Goal: Task Accomplishment & Management: Manage account settings

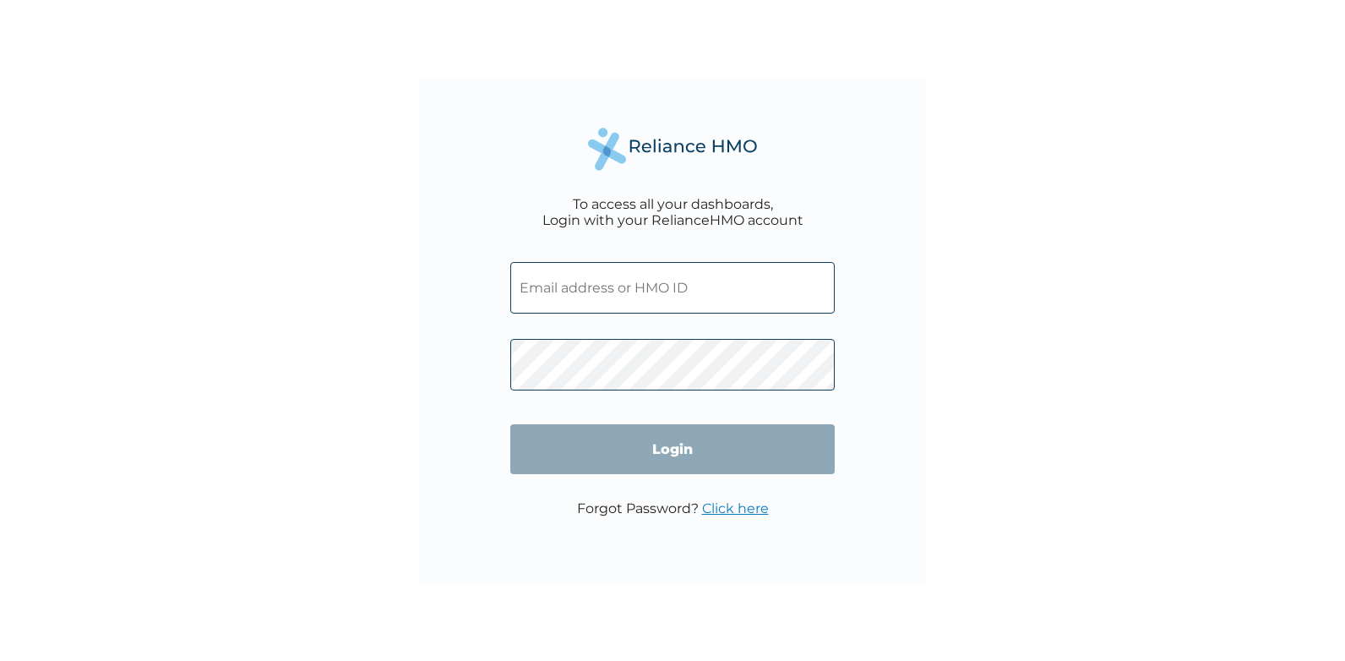
click at [590, 292] on input "text" at bounding box center [672, 288] width 324 height 52
type input "mercy@bwchotels.com"
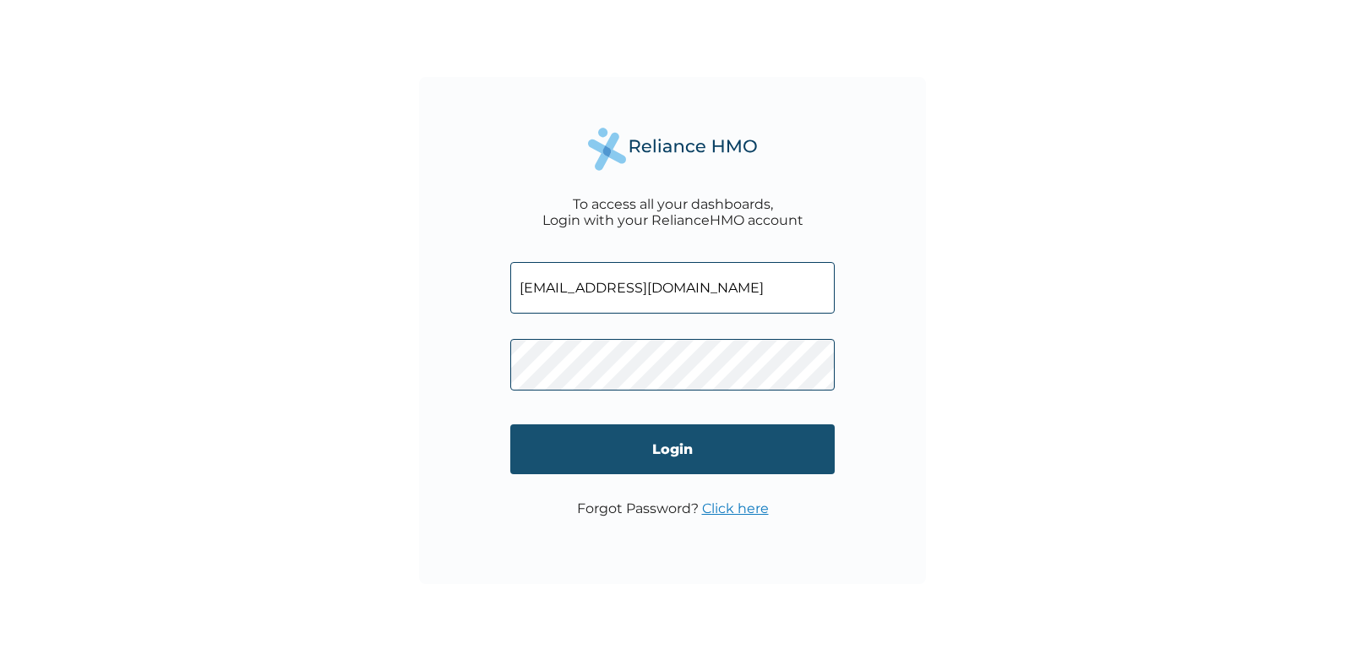
click at [683, 446] on input "Login" at bounding box center [672, 449] width 324 height 50
